Goal: Task Accomplishment & Management: Complete application form

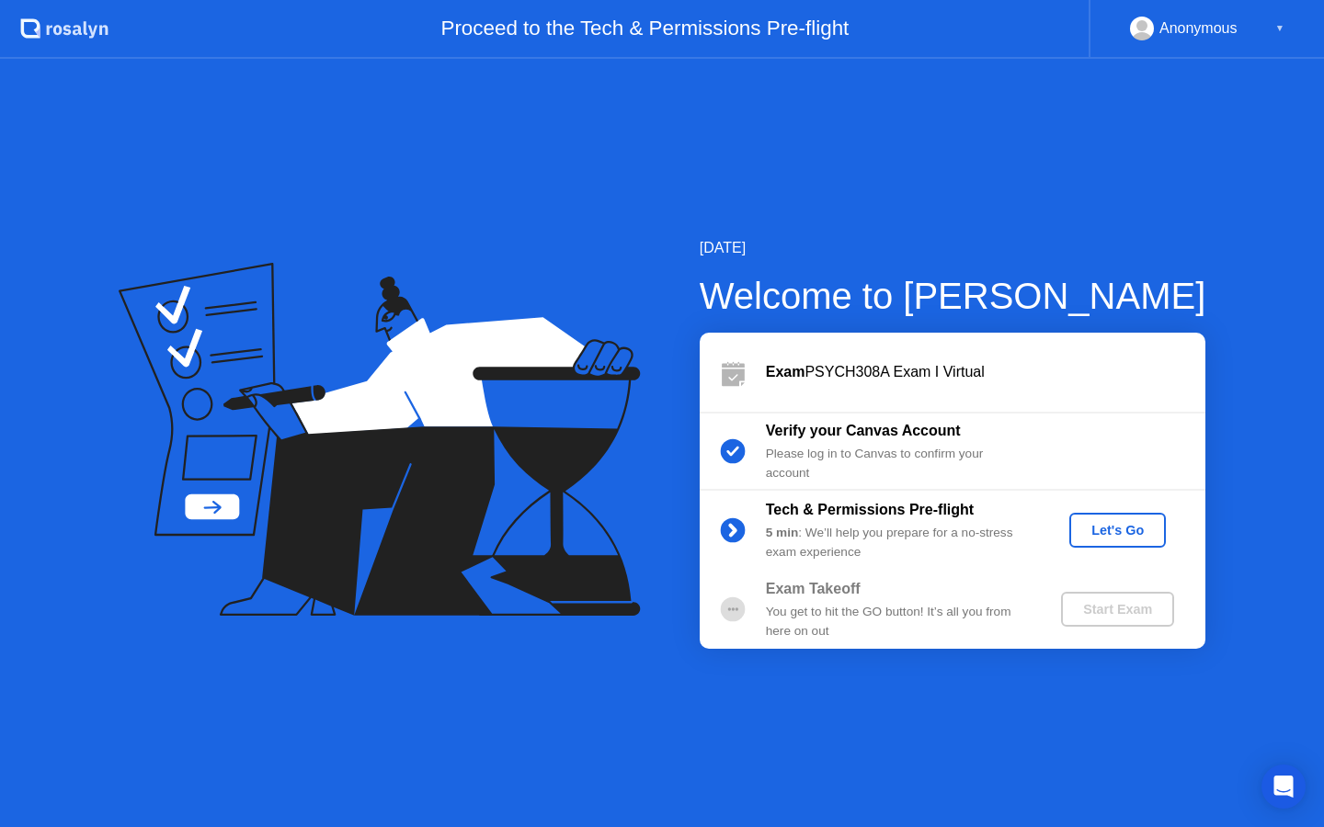
click at [1130, 532] on div "Let's Go" at bounding box center [1118, 530] width 82 height 15
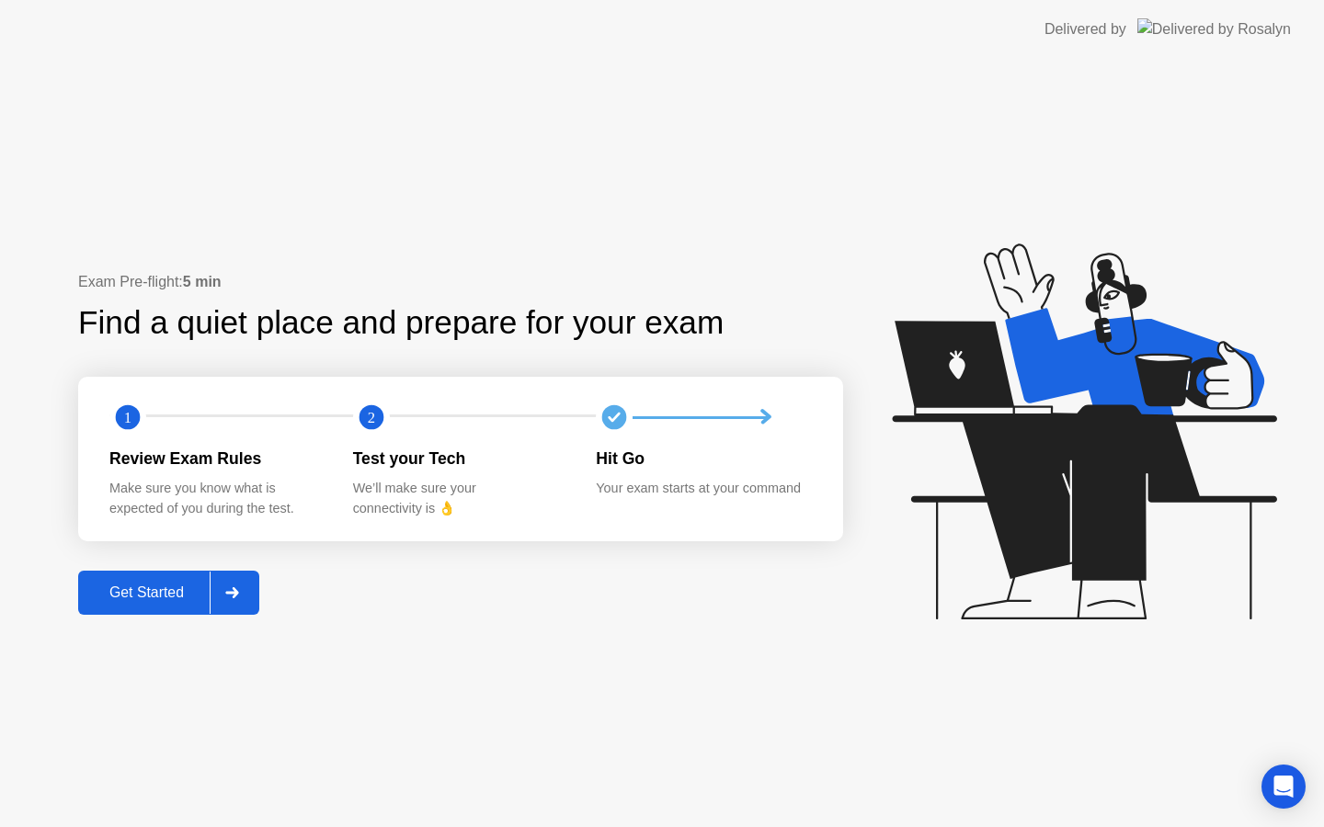
click at [136, 606] on button "Get Started" at bounding box center [168, 593] width 181 height 44
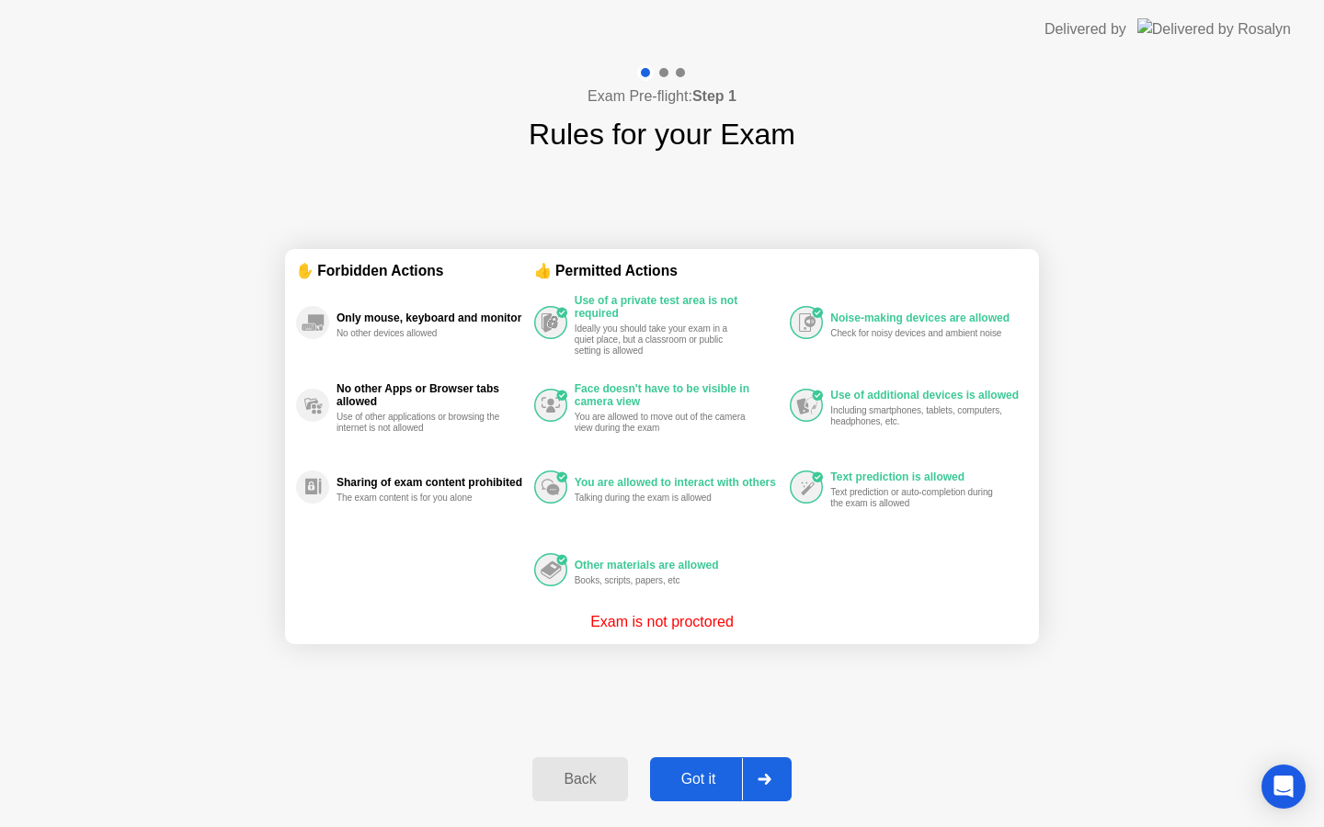
click at [686, 777] on div "Got it" at bounding box center [699, 779] width 86 height 17
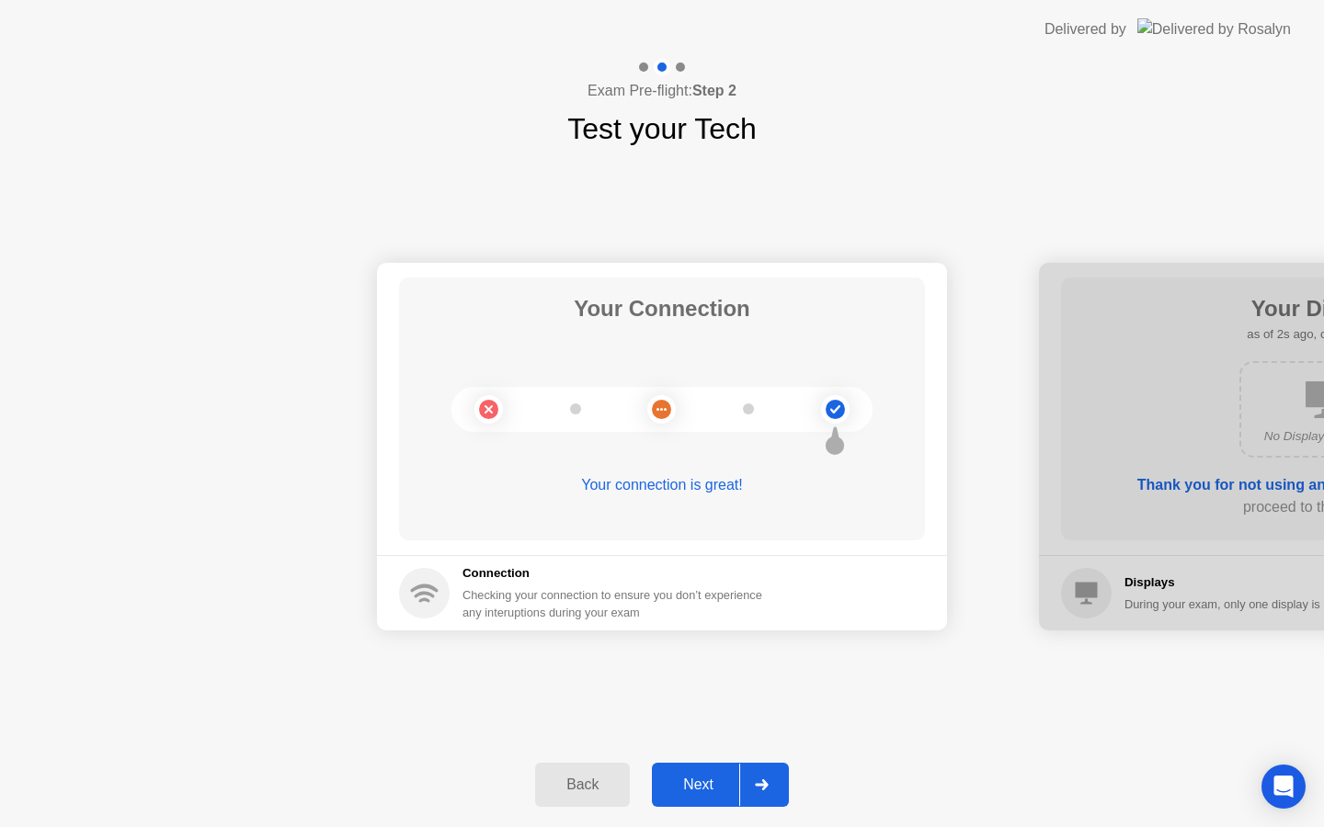
click at [685, 801] on button "Next" at bounding box center [720, 785] width 137 height 44
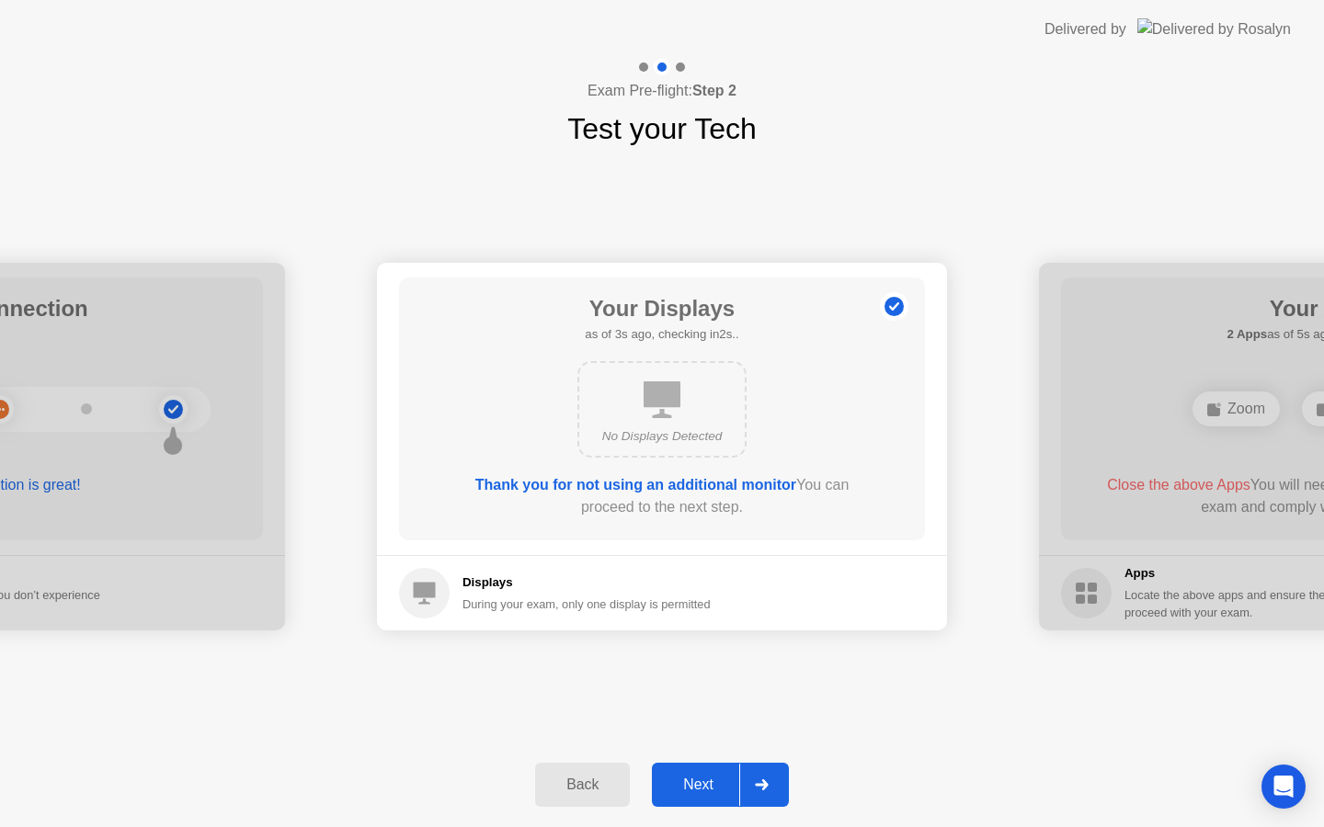
click at [685, 796] on button "Next" at bounding box center [720, 785] width 137 height 44
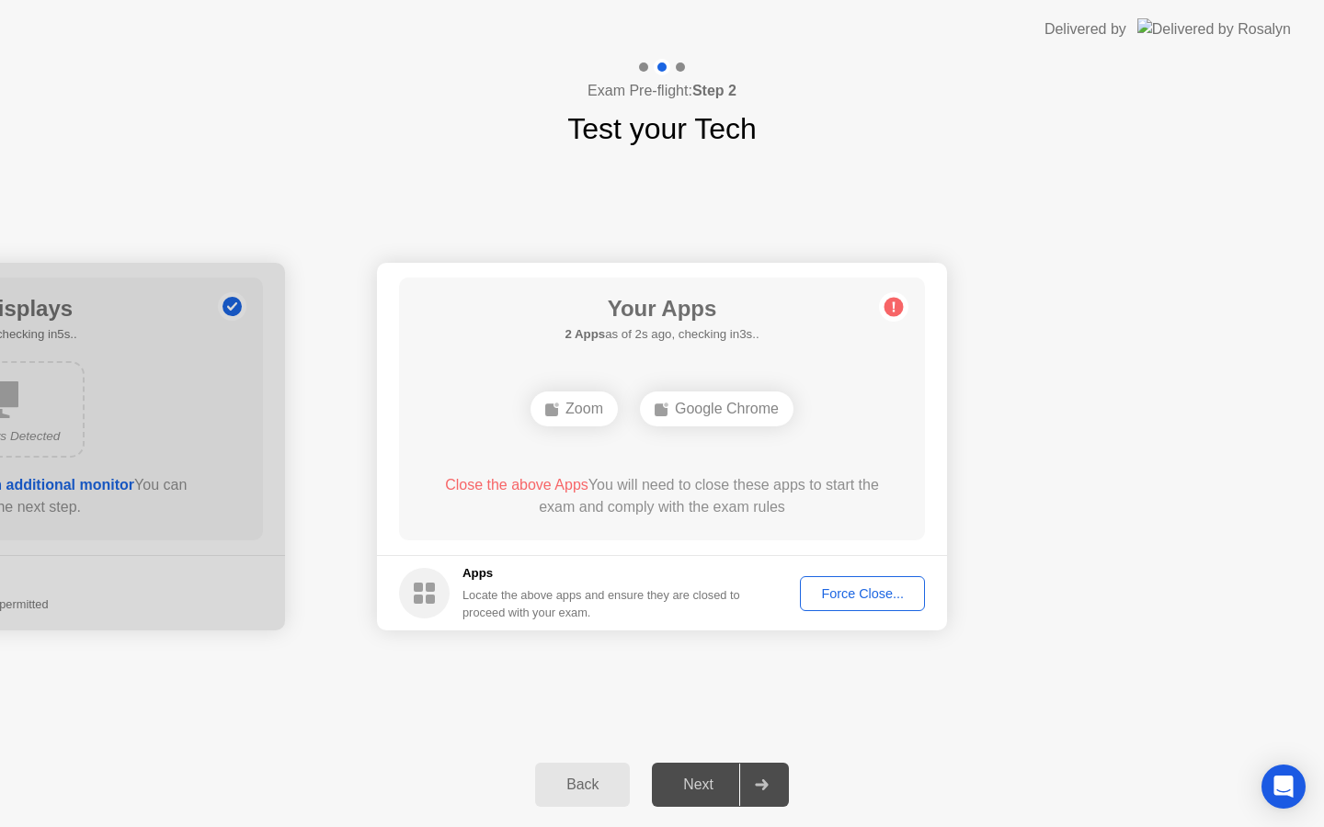
click at [890, 599] on div "Force Close..." at bounding box center [862, 594] width 112 height 15
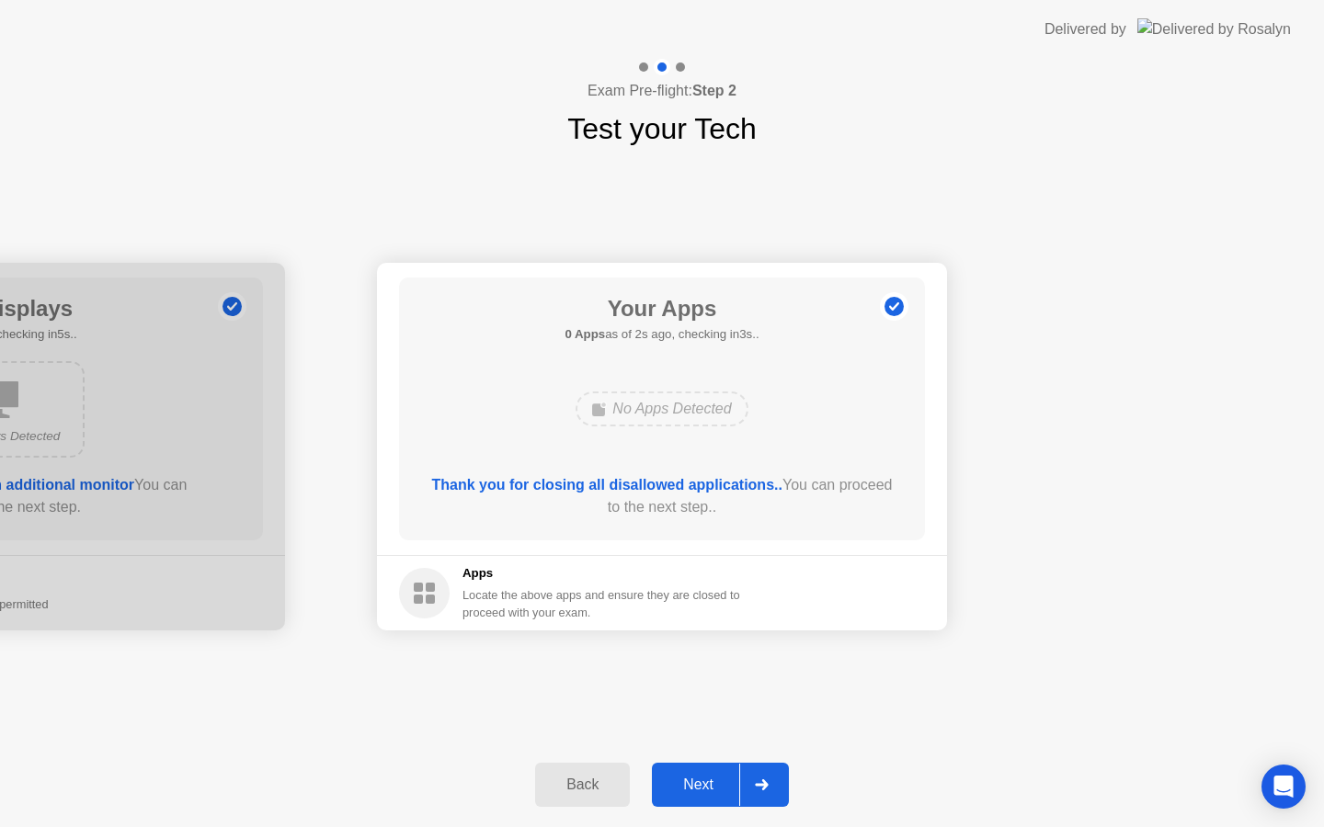
click at [709, 793] on div "Next" at bounding box center [698, 785] width 82 height 17
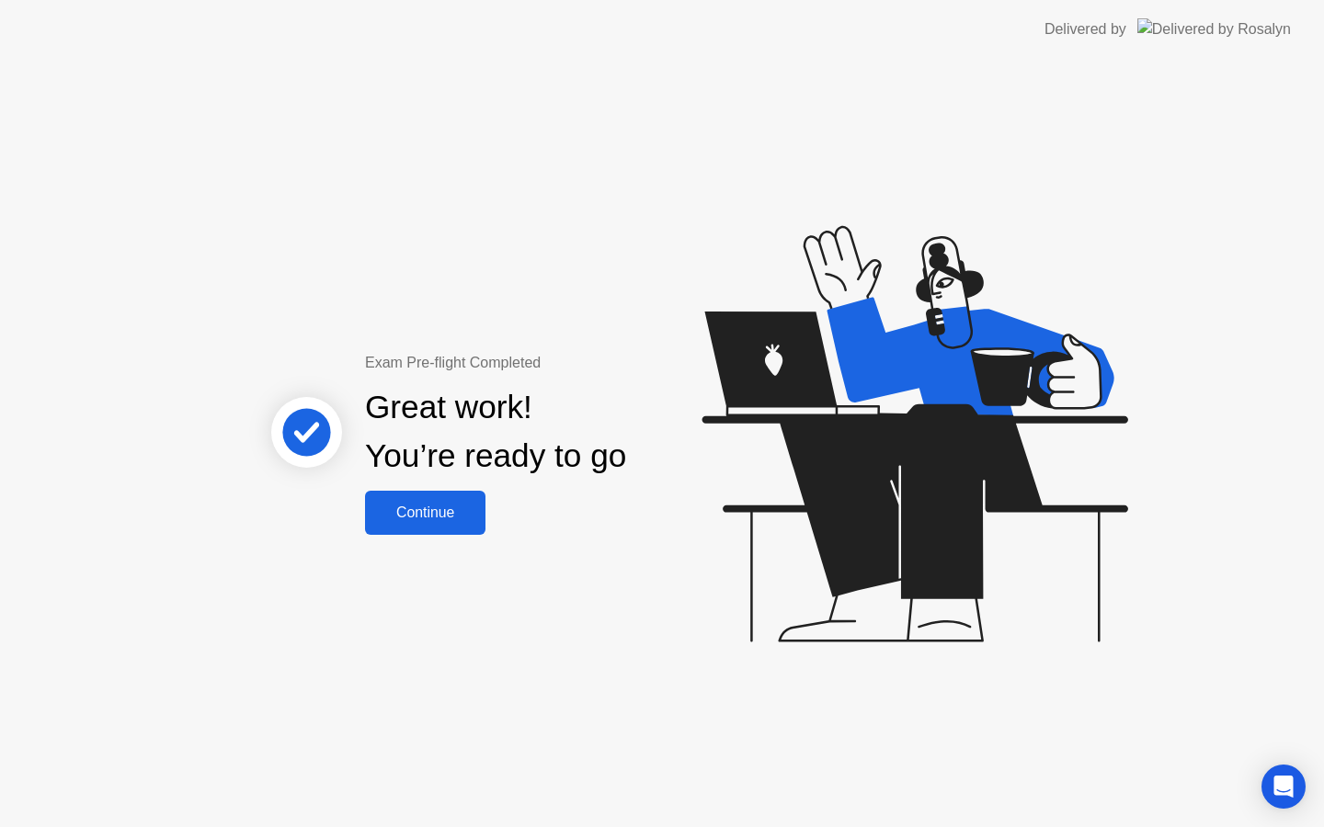
click at [462, 519] on div "Continue" at bounding box center [425, 513] width 109 height 17
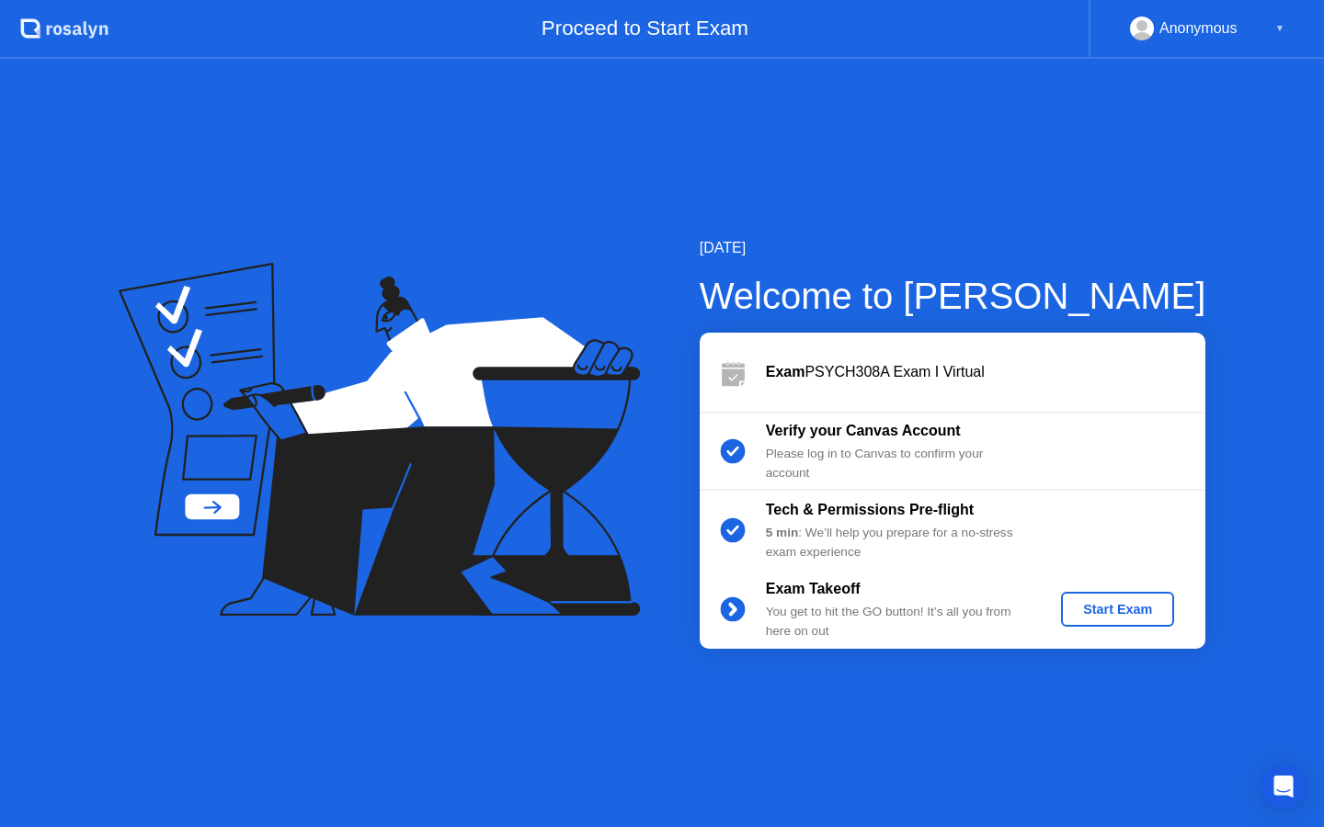
click at [1109, 611] on div "Start Exam" at bounding box center [1117, 609] width 98 height 15
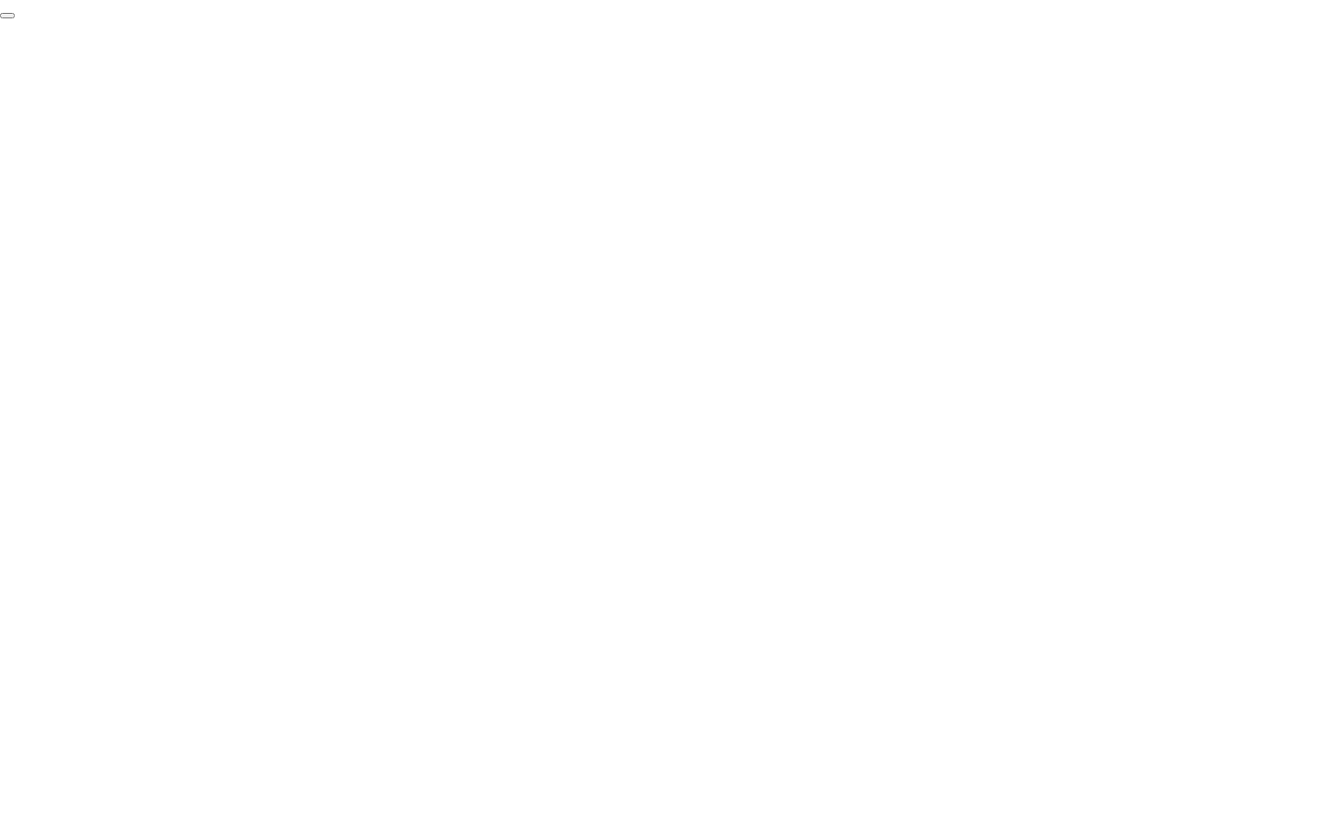
click div "End Proctoring Session"
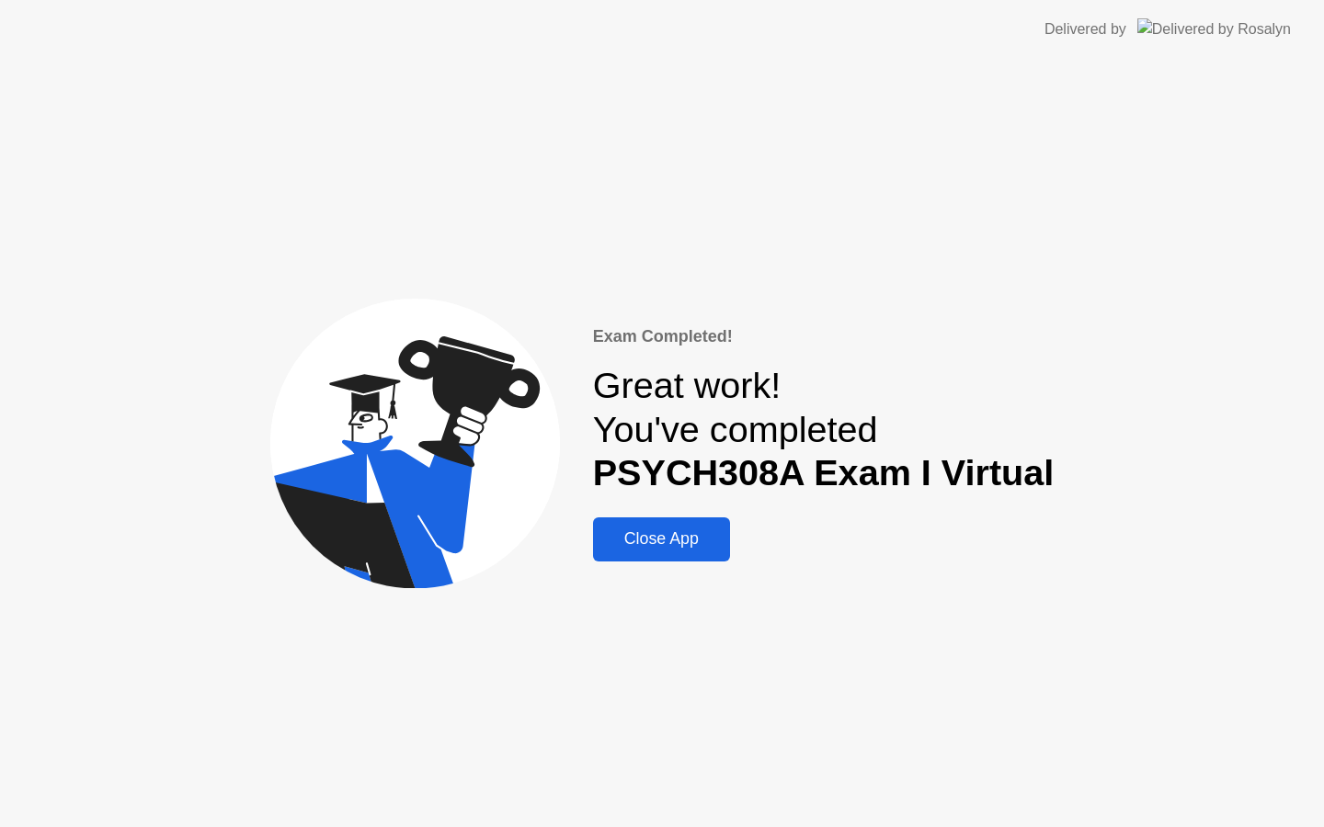
click at [666, 558] on button "Close App" at bounding box center [661, 540] width 137 height 44
